Goal: Navigation & Orientation: Find specific page/section

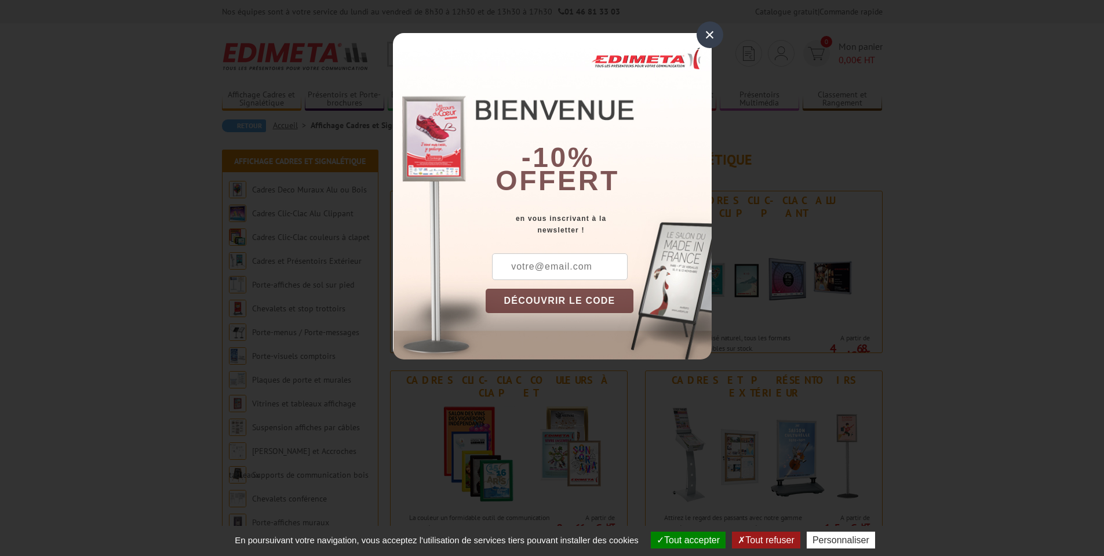
click at [713, 35] on div "×" at bounding box center [710, 34] width 27 height 27
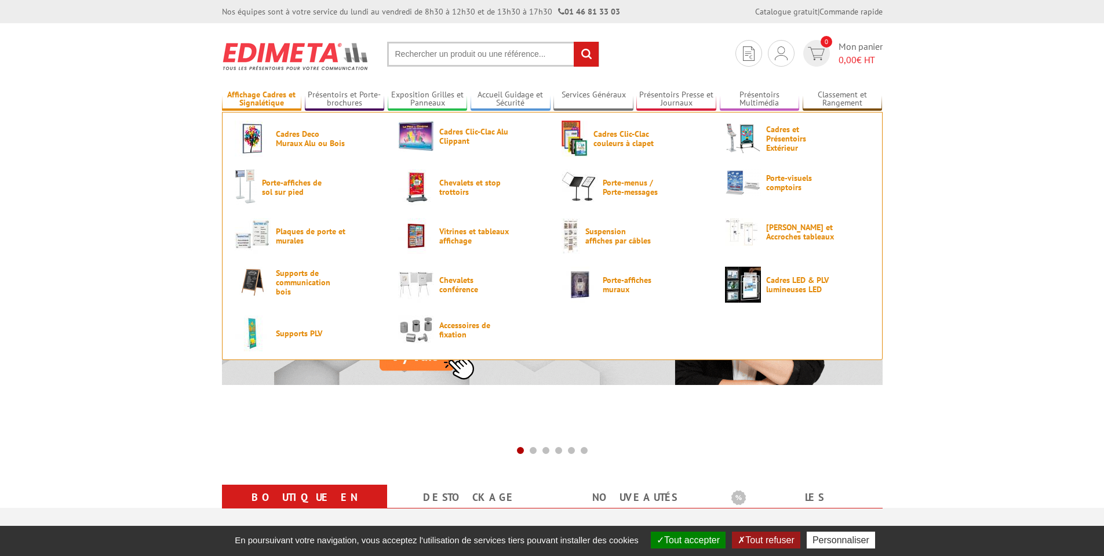
click at [254, 96] on link "Affichage Cadres et Signalétique" at bounding box center [262, 99] width 80 height 19
